Goal: Task Accomplishment & Management: Use online tool/utility

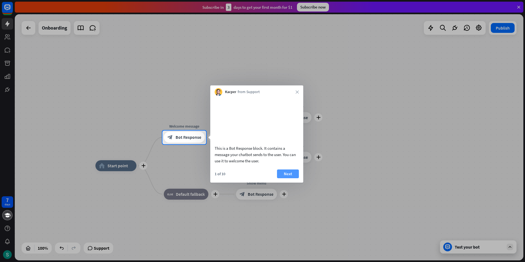
click at [292, 178] on button "Next" at bounding box center [288, 173] width 22 height 9
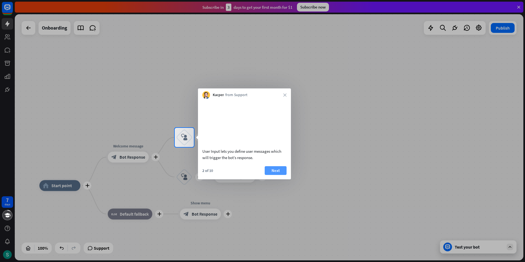
click at [283, 175] on button "Next" at bounding box center [276, 170] width 22 height 9
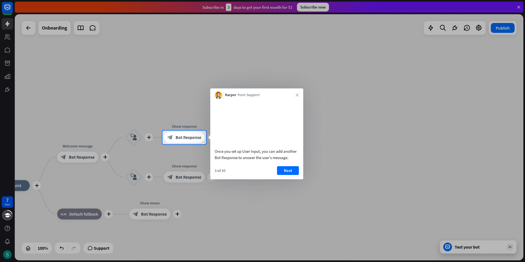
click at [281, 175] on button "Next" at bounding box center [288, 170] width 22 height 9
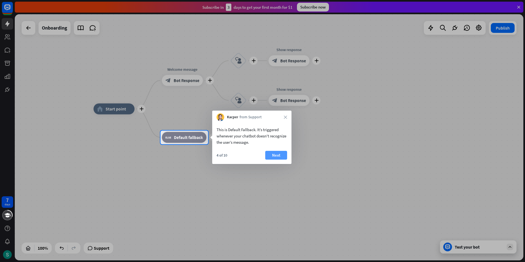
click at [269, 156] on button "Next" at bounding box center [276, 155] width 22 height 9
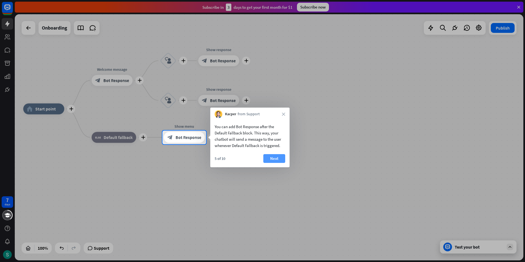
click at [272, 157] on button "Next" at bounding box center [274, 158] width 22 height 9
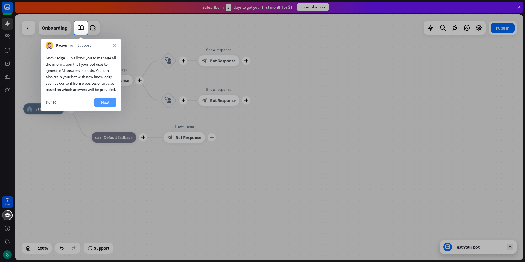
click at [107, 107] on button "Next" at bounding box center [105, 102] width 22 height 9
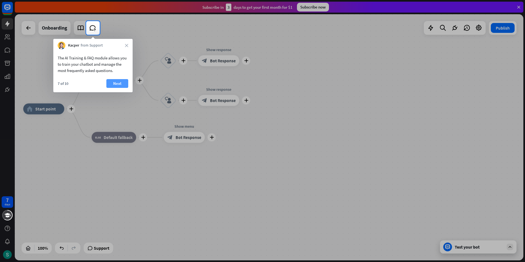
click at [119, 85] on button "Next" at bounding box center [117, 83] width 22 height 9
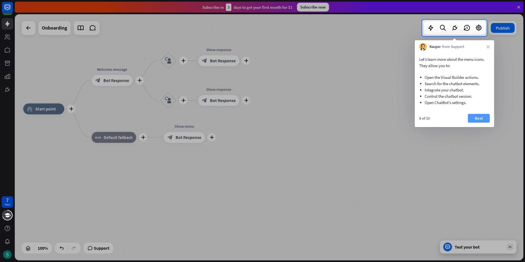
click at [483, 119] on button "Next" at bounding box center [479, 118] width 22 height 9
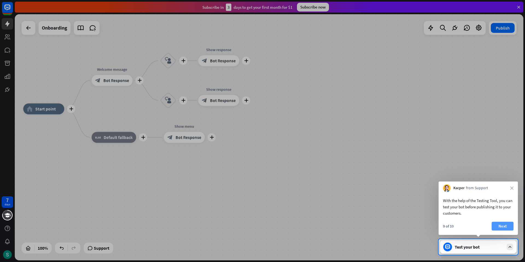
click at [507, 226] on button "Next" at bounding box center [503, 226] width 22 height 9
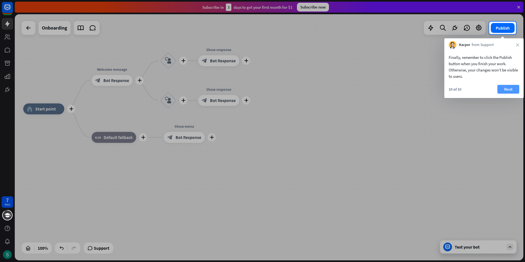
click at [502, 88] on button "Next" at bounding box center [509, 89] width 22 height 9
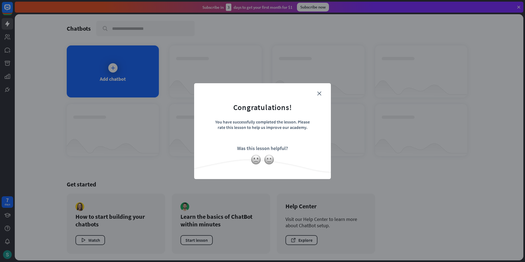
click at [321, 94] on form "Congratulations! You have successfully completed the lesson. Please rate this l…" at bounding box center [262, 122] width 123 height 65
click at [270, 158] on img at bounding box center [269, 159] width 10 height 10
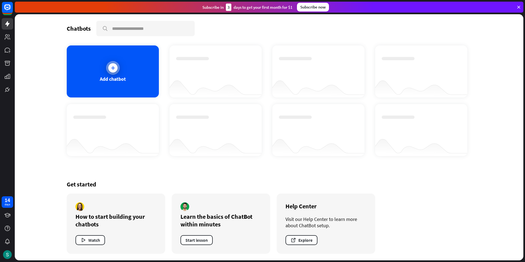
click at [115, 68] on icon at bounding box center [112, 67] width 5 height 5
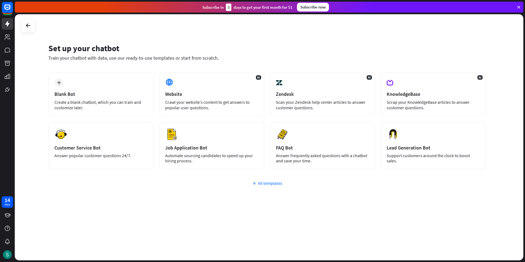
click at [273, 185] on div "All templates" at bounding box center [267, 182] width 438 height 5
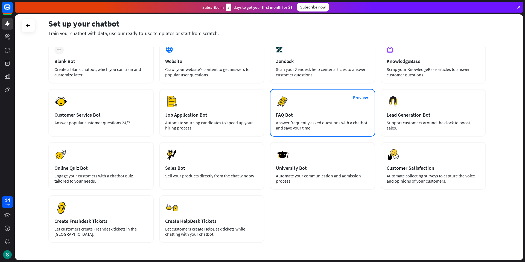
scroll to position [46, 0]
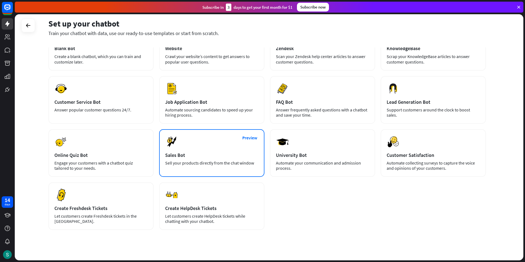
click at [209, 149] on div "Preview Sales Bot Sell your products directly from the chat window" at bounding box center [211, 153] width 105 height 48
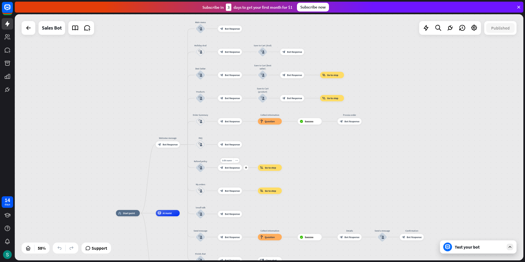
drag, startPoint x: 265, startPoint y: 68, endPoint x: 230, endPoint y: 218, distance: 154.3
click at [229, 218] on div "home_2 Start point Welcome message block_bot_response Bot Response Main menu bl…" at bounding box center [269, 137] width 509 height 246
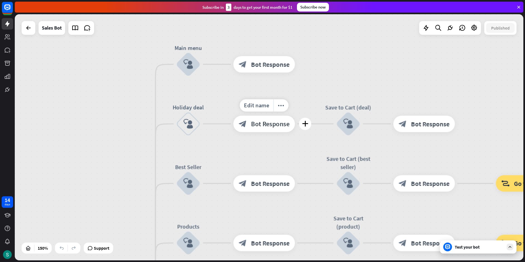
drag, startPoint x: 221, startPoint y: 127, endPoint x: 222, endPoint y: 94, distance: 32.6
click at [233, 115] on div "Edit name more_horiz plus block_bot_response Bot Response" at bounding box center [264, 123] width 62 height 16
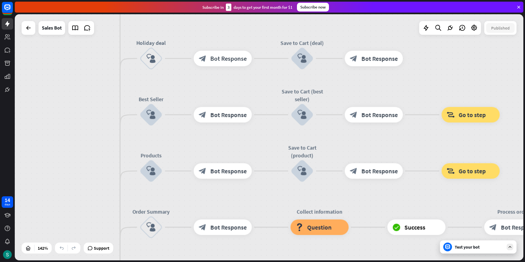
drag, startPoint x: 222, startPoint y: 145, endPoint x: 183, endPoint y: 83, distance: 72.8
click at [183, 83] on div "home_2 Start point Welcome message block_bot_response Bot Response Main menu bl…" at bounding box center [269, 137] width 509 height 246
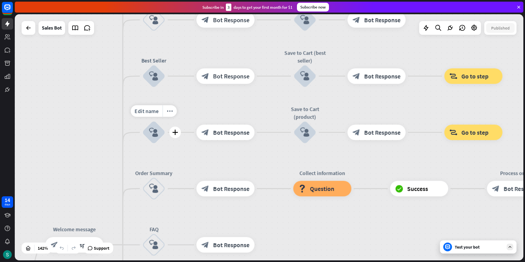
drag, startPoint x: 177, startPoint y: 150, endPoint x: 181, endPoint y: 116, distance: 34.4
click at [165, 121] on div "Edit name more_horiz plus Products block_user_input" at bounding box center [153, 132] width 23 height 23
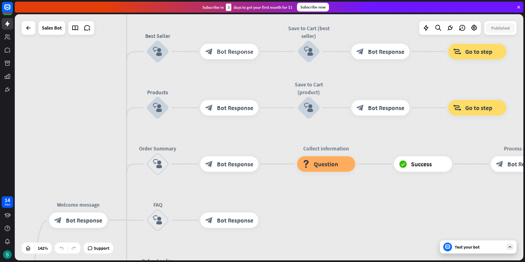
drag, startPoint x: 187, startPoint y: 157, endPoint x: 189, endPoint y: 136, distance: 21.2
click at [189, 136] on div "home_2 Start point Welcome message block_bot_response Bot Response Main menu bl…" at bounding box center [269, 137] width 509 height 246
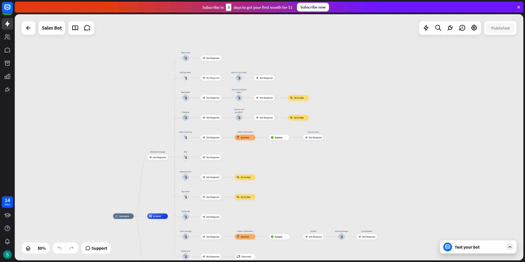
click at [472, 245] on div "Test your bot" at bounding box center [479, 246] width 49 height 5
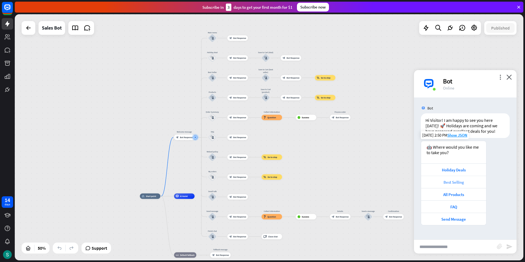
click at [460, 182] on div "Best Selling" at bounding box center [454, 181] width 60 height 5
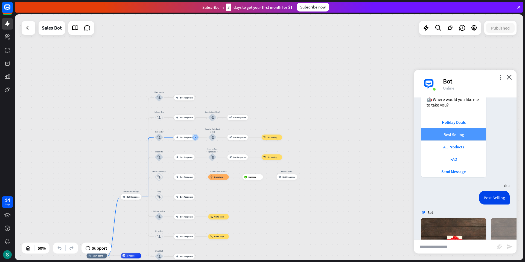
scroll to position [130, 0]
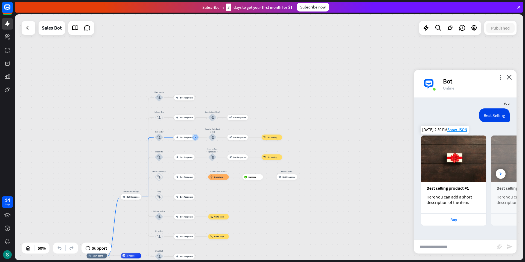
drag, startPoint x: 472, startPoint y: 188, endPoint x: 432, endPoint y: 184, distance: 39.3
click at [429, 187] on div "Best selling product #1" at bounding box center [454, 187] width 54 height 5
click at [500, 173] on icon at bounding box center [501, 173] width 2 height 3
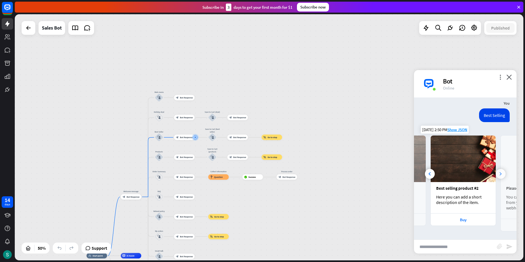
click at [500, 173] on icon at bounding box center [501, 173] width 2 height 3
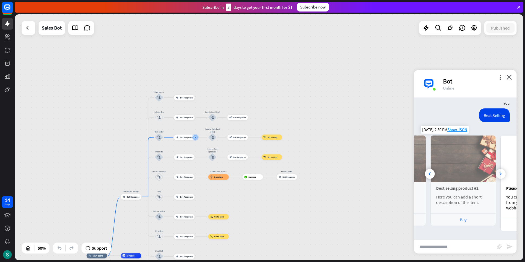
scroll to position [0, 121]
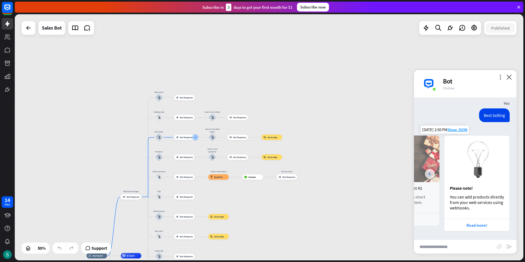
click at [431, 174] on div at bounding box center [430, 174] width 10 height 10
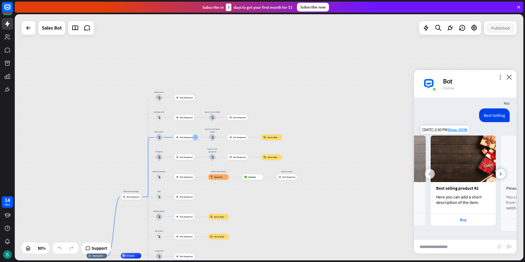
click at [431, 174] on div at bounding box center [430, 174] width 10 height 10
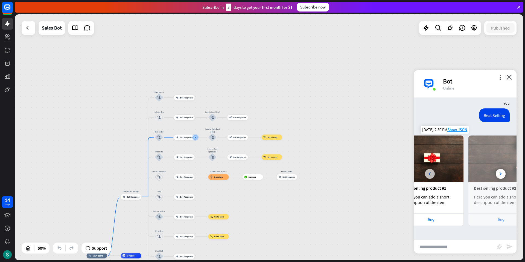
scroll to position [0, 0]
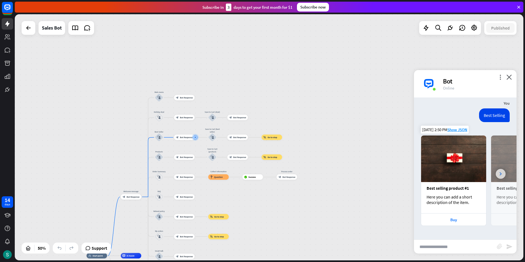
click at [500, 174] on icon at bounding box center [501, 173] width 2 height 3
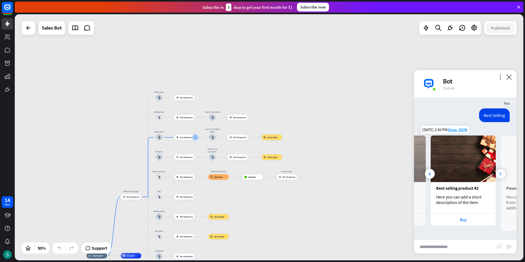
click at [500, 174] on icon at bounding box center [501, 173] width 2 height 3
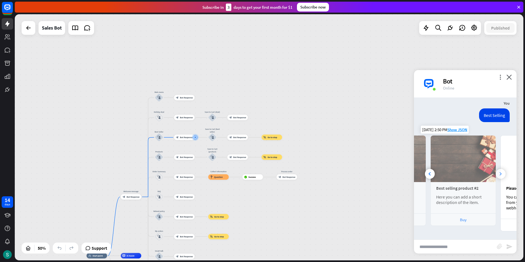
scroll to position [0, 121]
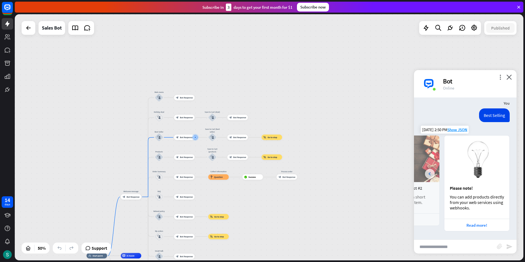
click at [431, 174] on div at bounding box center [430, 174] width 10 height 10
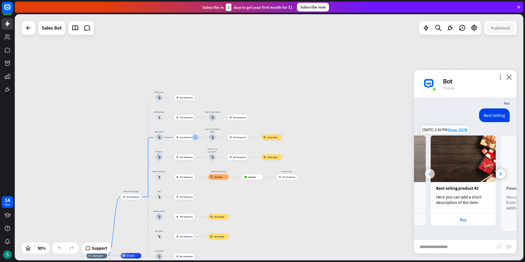
click at [431, 174] on div at bounding box center [430, 174] width 10 height 10
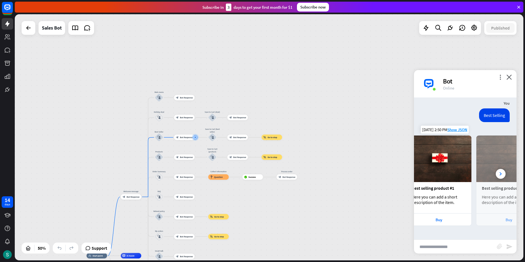
scroll to position [0, 0]
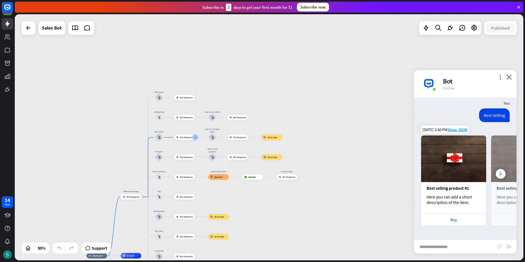
click at [457, 174] on img at bounding box center [453, 158] width 65 height 47
click at [496, 171] on div at bounding box center [501, 174] width 10 height 10
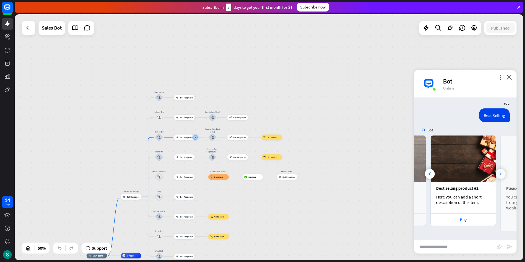
click at [496, 171] on div at bounding box center [501, 174] width 10 height 10
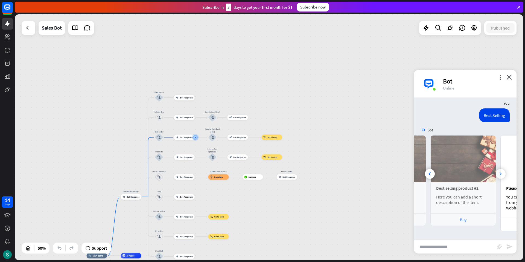
scroll to position [0, 121]
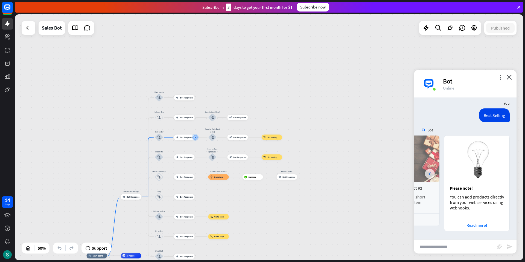
click at [431, 171] on div at bounding box center [430, 174] width 10 height 10
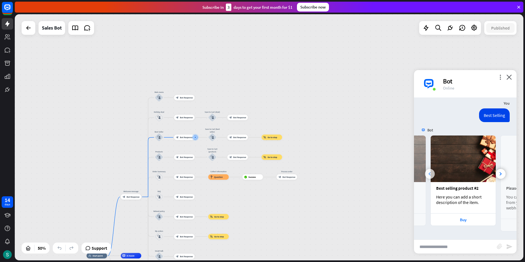
click at [431, 171] on div at bounding box center [430, 174] width 10 height 10
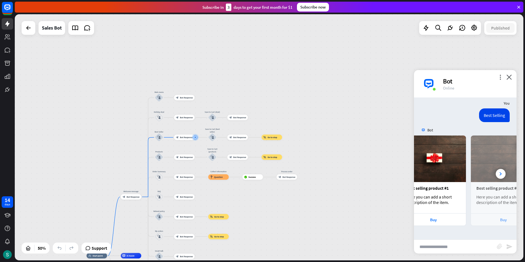
scroll to position [0, 0]
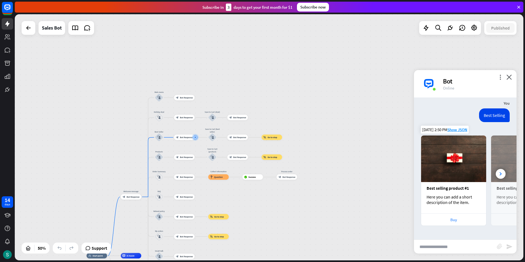
click at [451, 216] on div "Buy" at bounding box center [453, 219] width 65 height 12
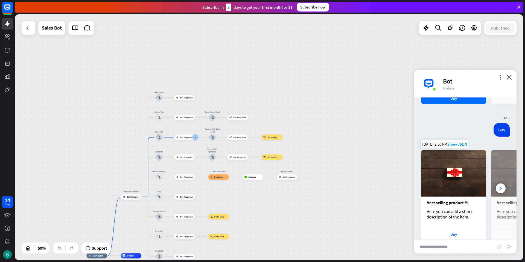
scroll to position [266, 0]
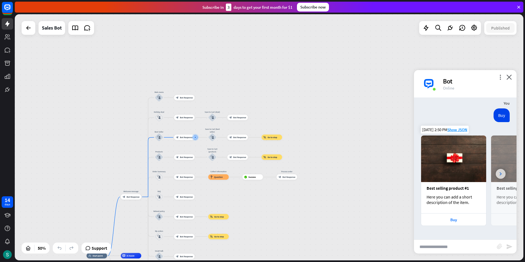
click at [496, 175] on div at bounding box center [501, 174] width 10 height 10
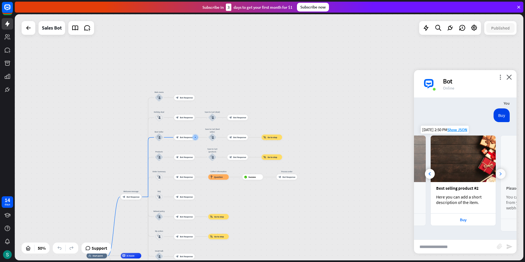
scroll to position [0, 60]
click at [430, 171] on div at bounding box center [430, 174] width 10 height 10
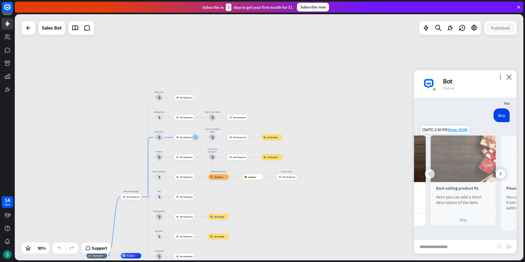
scroll to position [0, 0]
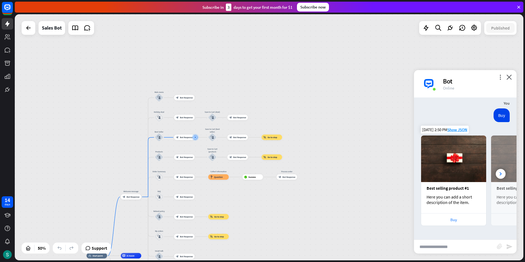
click at [451, 216] on div "Buy" at bounding box center [453, 219] width 65 height 12
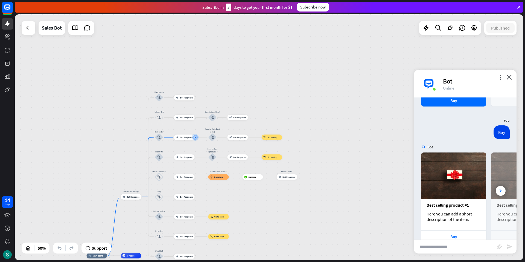
scroll to position [402, 0]
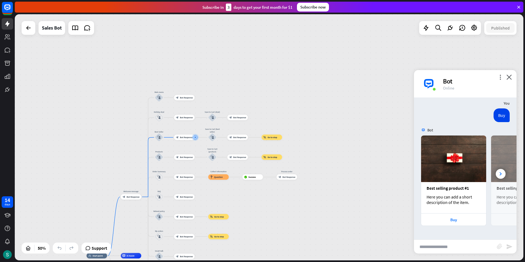
click at [445, 243] on input "text" at bounding box center [455, 247] width 83 height 14
type input "*******"
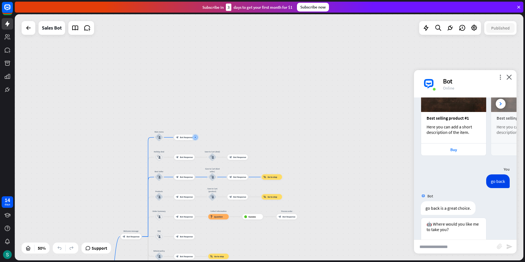
scroll to position [543, 0]
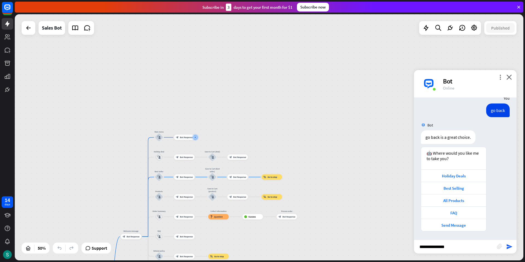
type input "**********"
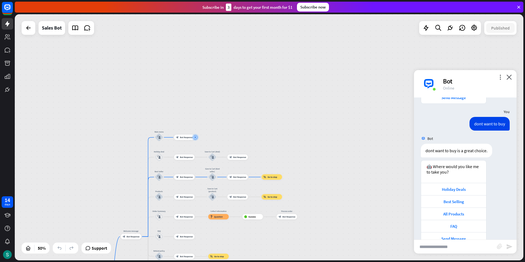
scroll to position [684, 0]
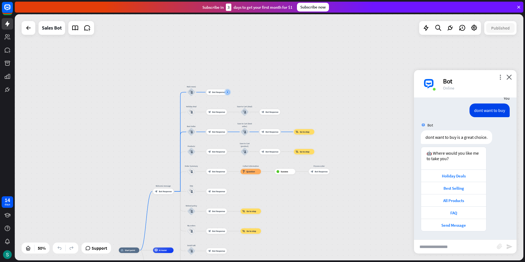
drag, startPoint x: 132, startPoint y: 153, endPoint x: 188, endPoint y: 95, distance: 79.9
click at [173, 108] on div "home_2 Start point Welcome message block_bot_response Bot Response Main menu bl…" at bounding box center [269, 137] width 509 height 246
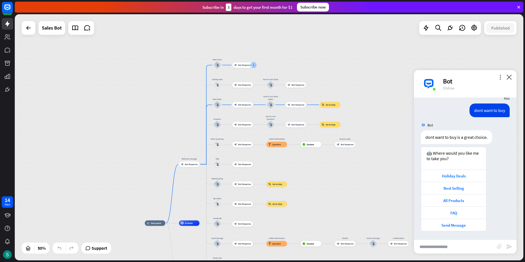
drag, startPoint x: 148, startPoint y: 159, endPoint x: 127, endPoint y: 100, distance: 62.9
click at [127, 100] on div "home_2 Start point Welcome message block_bot_response Bot Response Main menu bl…" at bounding box center [269, 137] width 509 height 246
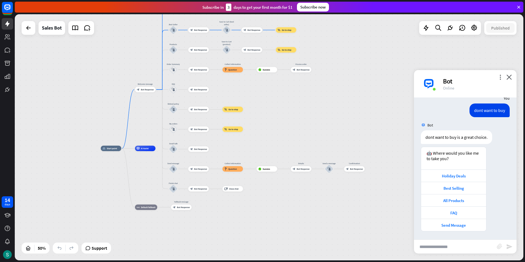
drag, startPoint x: 129, startPoint y: 203, endPoint x: 105, endPoint y: 187, distance: 28.3
click at [105, 187] on div "home_2 Start point Welcome message block_bot_response Bot Response Main menu bl…" at bounding box center [228, 209] width 254 height 123
click at [429, 26] on icon at bounding box center [426, 27] width 7 height 7
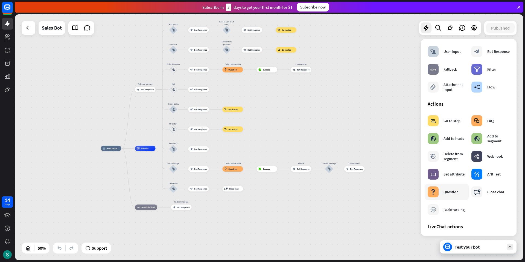
scroll to position [0, 0]
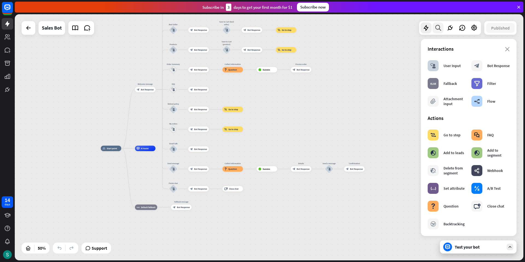
click at [441, 26] on icon at bounding box center [438, 27] width 7 height 7
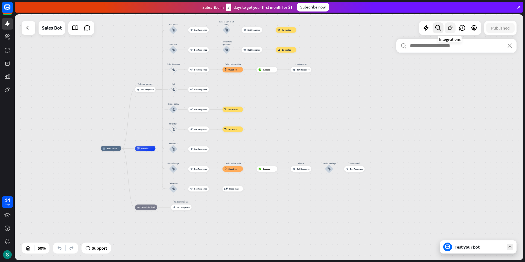
click at [450, 28] on icon at bounding box center [450, 27] width 7 height 7
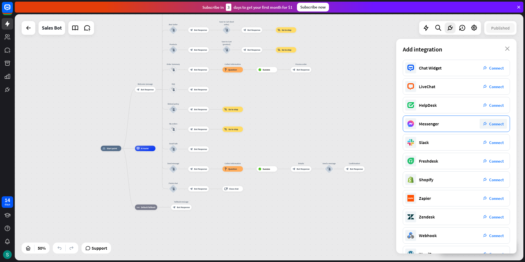
click at [474, 124] on div "Messenger plug_integration Connect" at bounding box center [456, 123] width 107 height 16
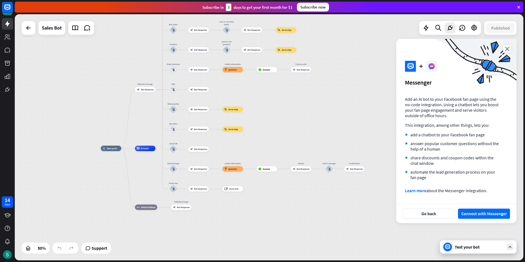
click at [478, 219] on div "Go back Connect with Messenger" at bounding box center [456, 213] width 120 height 19
click at [479, 215] on button "Connect with Messenger" at bounding box center [484, 213] width 52 height 10
